Goal: Entertainment & Leisure: Consume media (video, audio)

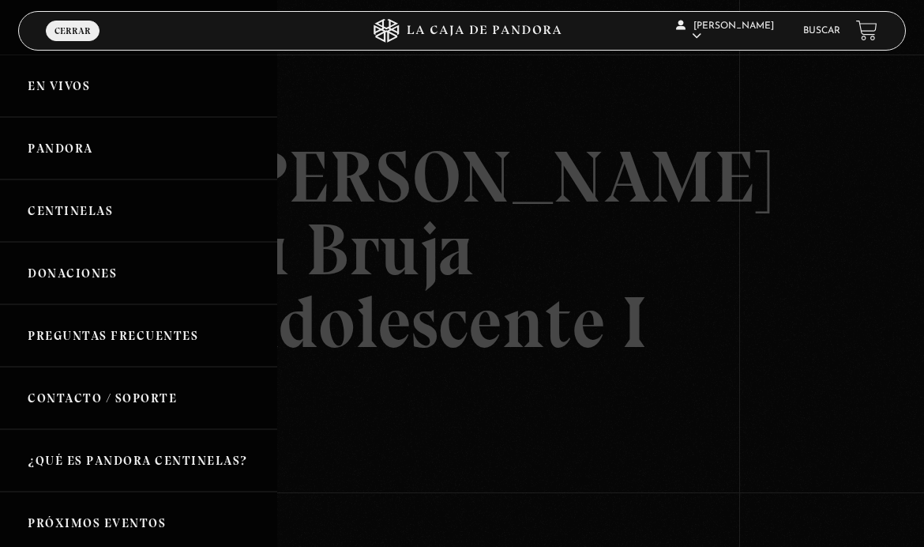
scroll to position [148, 0]
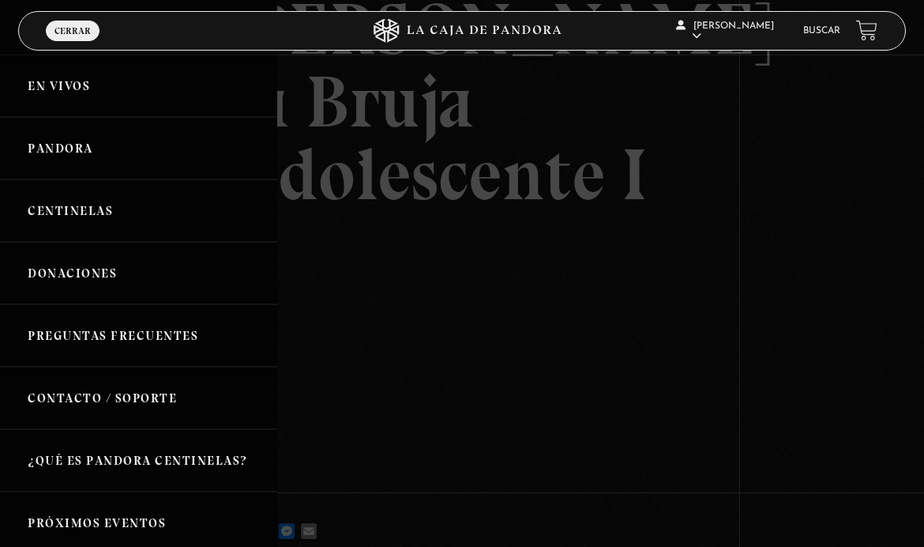
click at [68, 152] on link "Pandora" at bounding box center [138, 148] width 277 height 62
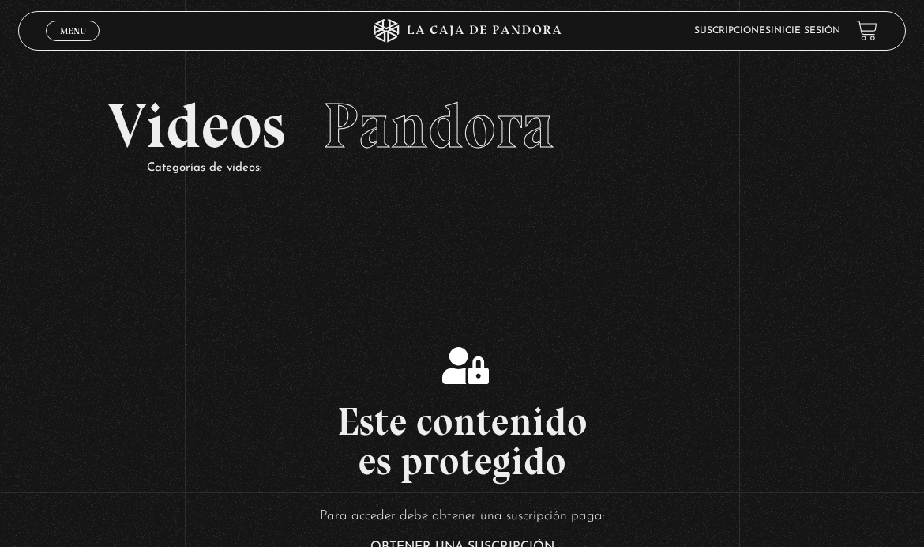
click at [69, 32] on span "Menu" at bounding box center [73, 30] width 26 height 9
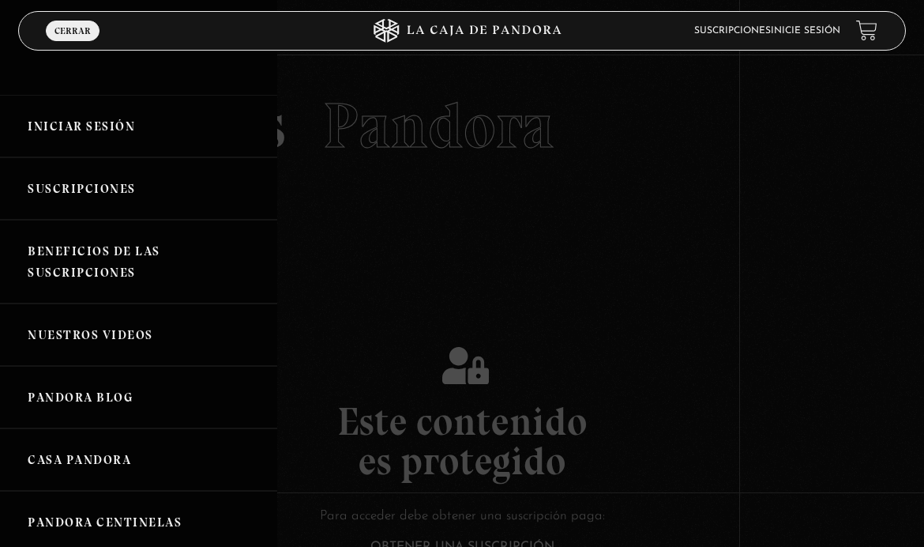
click at [389, 317] on div at bounding box center [462, 273] width 924 height 547
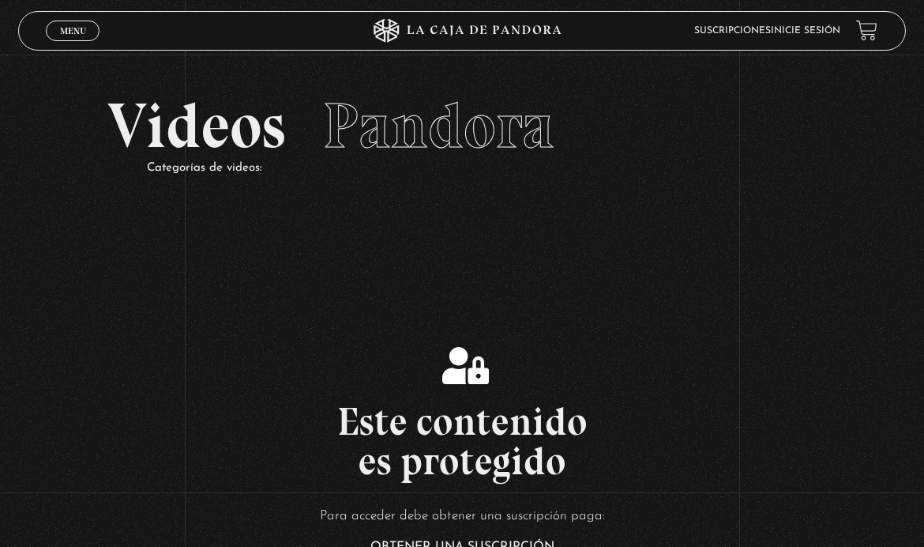
click at [798, 31] on link "Inicie sesión" at bounding box center [806, 30] width 70 height 9
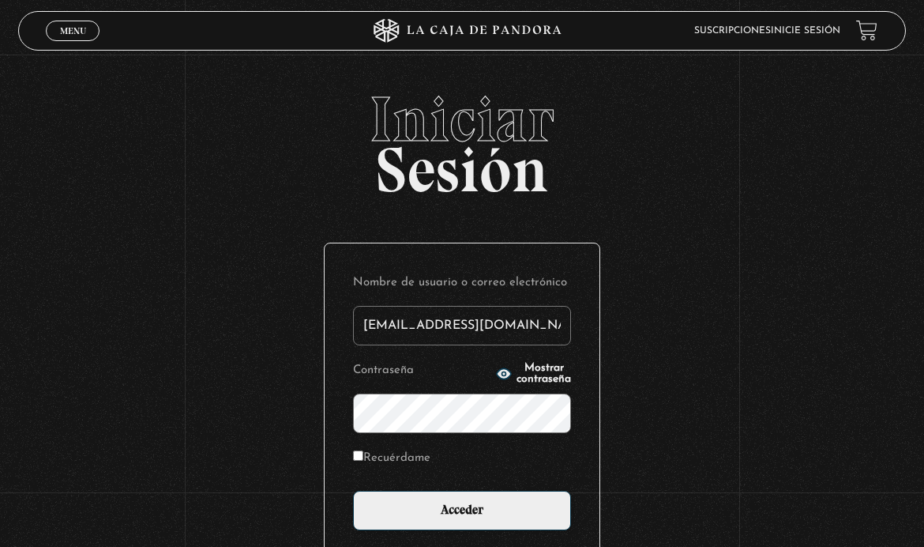
type input "marguiss24@yahoo.com"
click at [462, 519] on input "Acceder" at bounding box center [462, 509] width 218 height 39
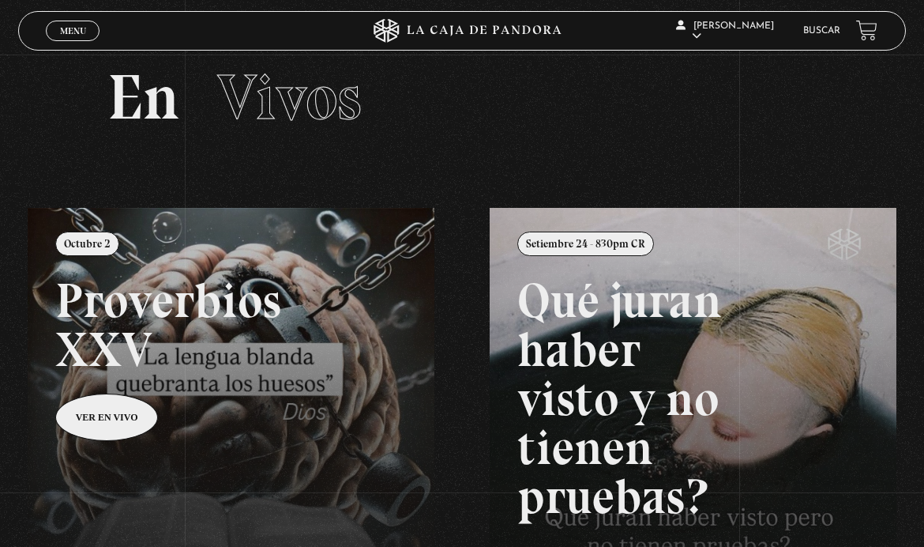
scroll to position [30, 0]
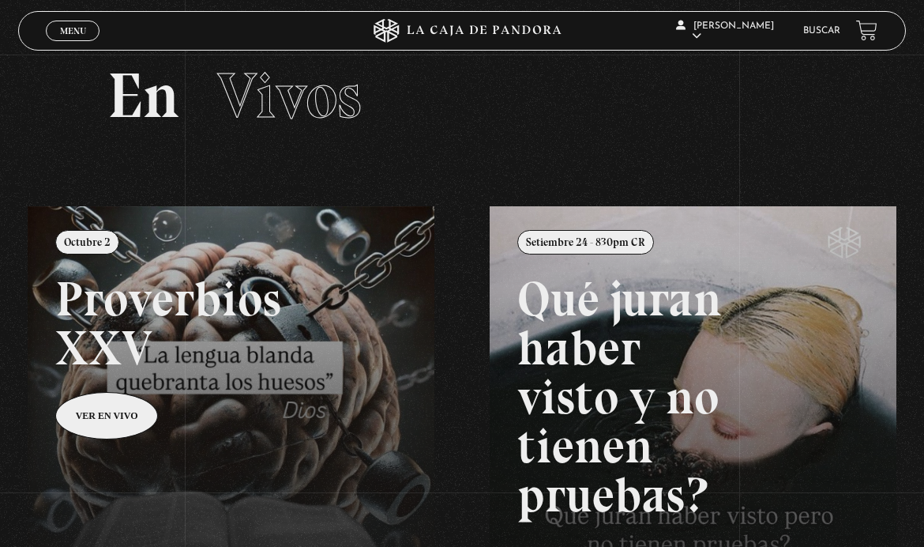
click at [78, 32] on span "Menu" at bounding box center [73, 30] width 26 height 9
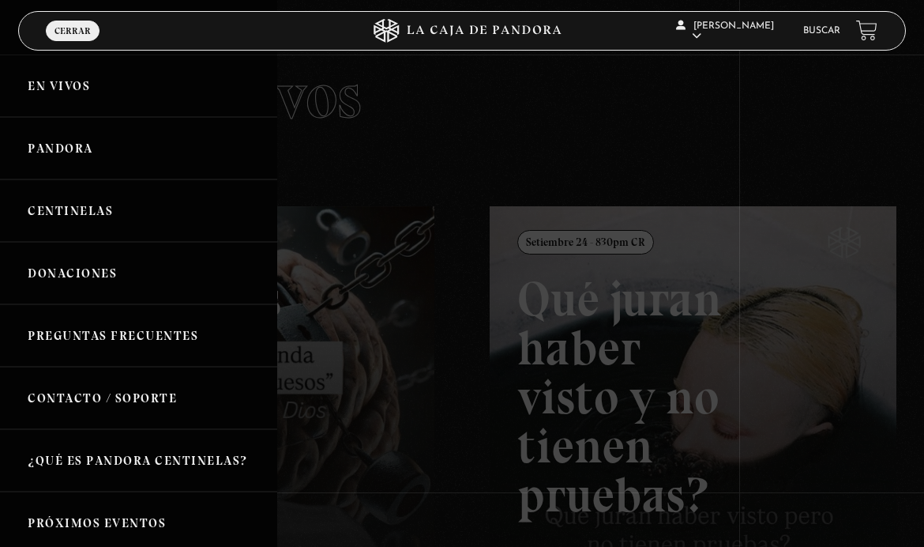
click at [227, 154] on link "Pandora" at bounding box center [138, 148] width 277 height 62
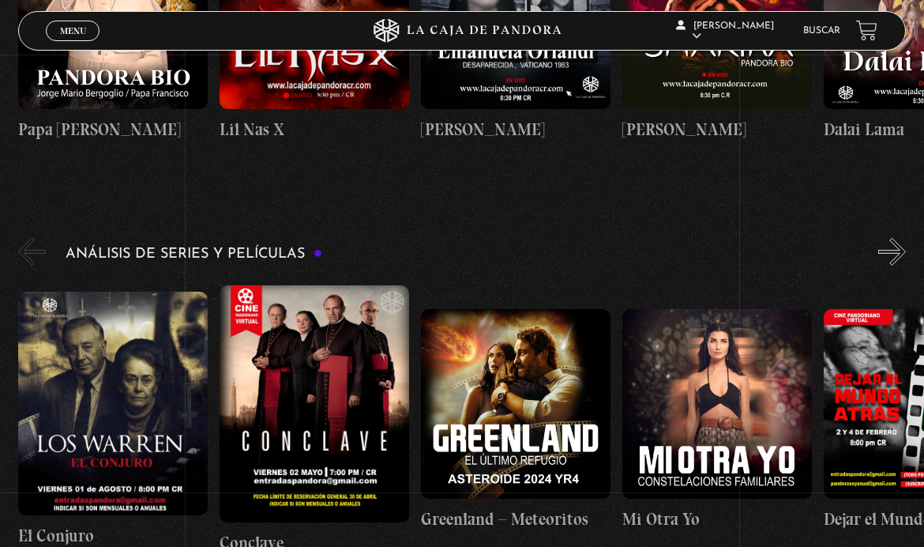
scroll to position [2397, 0]
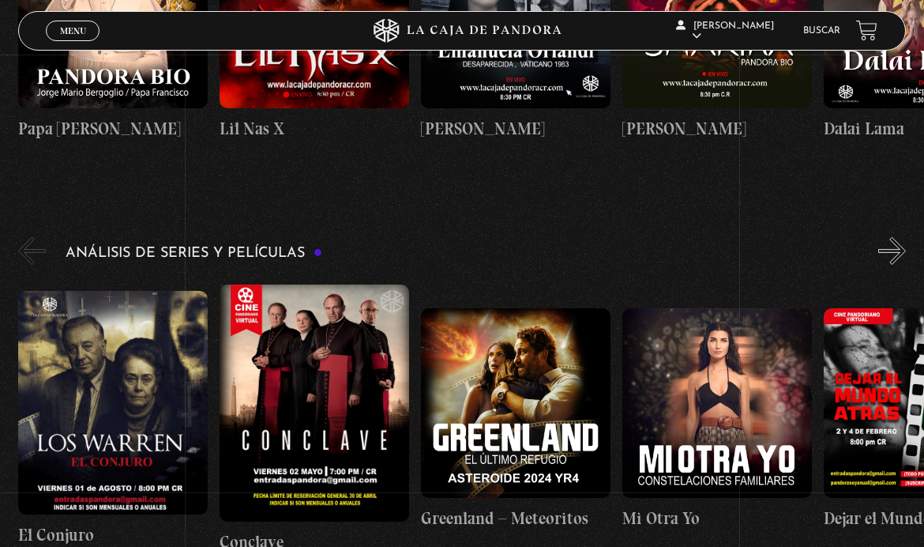
click at [118, 430] on figure at bounding box center [113, 403] width 190 height 224
